Goal: Find specific page/section: Find specific page/section

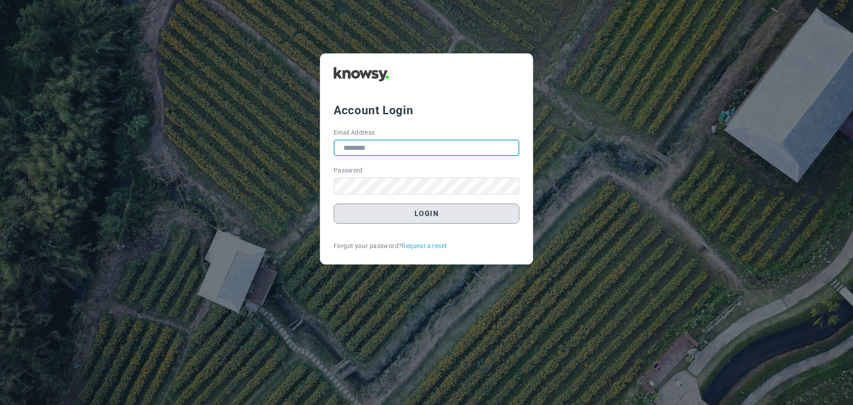
type input "**********"
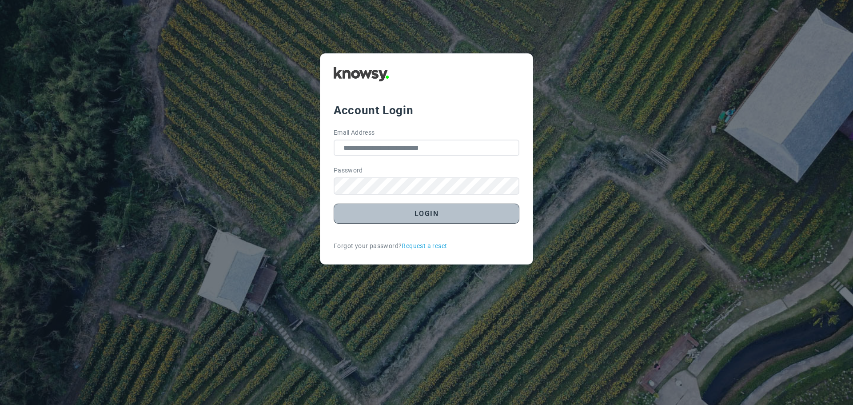
click at [422, 217] on button "Login" at bounding box center [427, 214] width 186 height 20
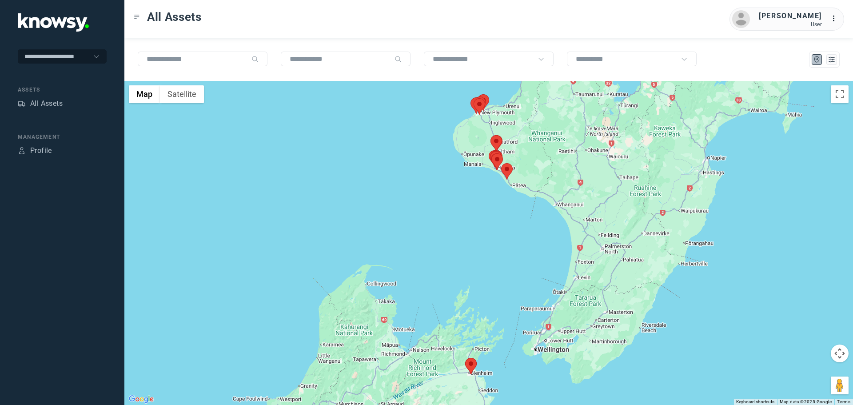
click at [501, 163] on area at bounding box center [501, 163] width 0 height 0
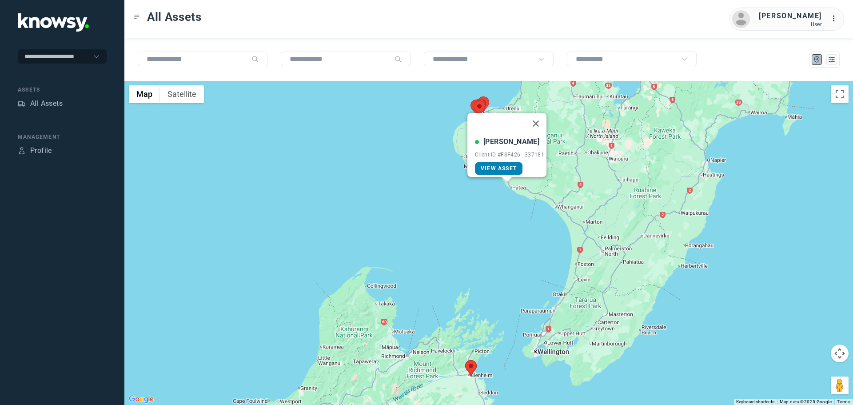
click at [496, 165] on span "View Asset" at bounding box center [499, 168] width 36 height 6
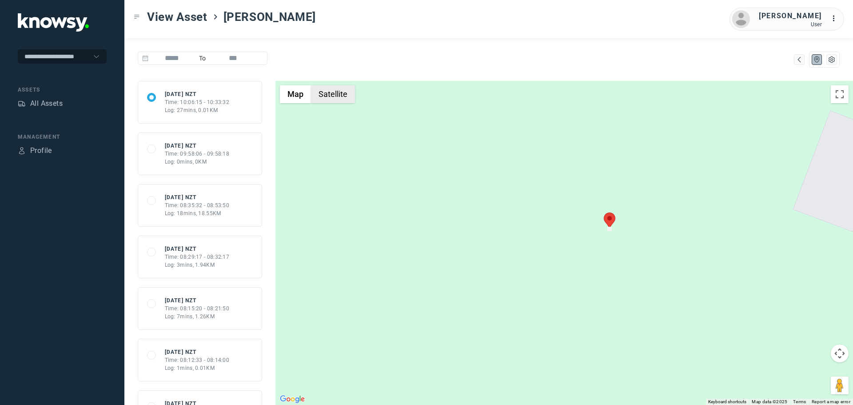
click at [342, 97] on button "Satellite" at bounding box center [333, 94] width 44 height 18
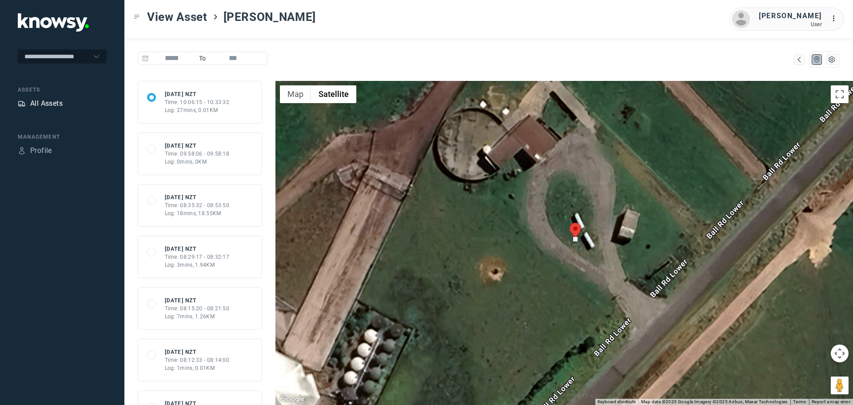
click at [53, 100] on div "All Assets" at bounding box center [46, 103] width 32 height 11
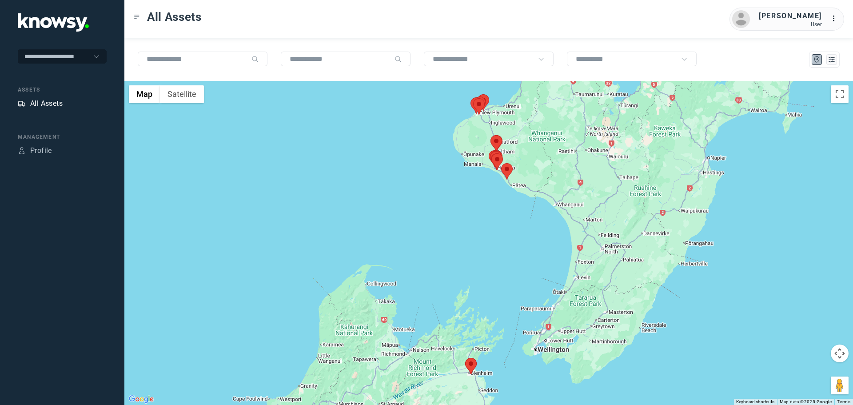
click at [55, 104] on div "All Assets" at bounding box center [46, 103] width 32 height 11
